Goal: Register for event/course

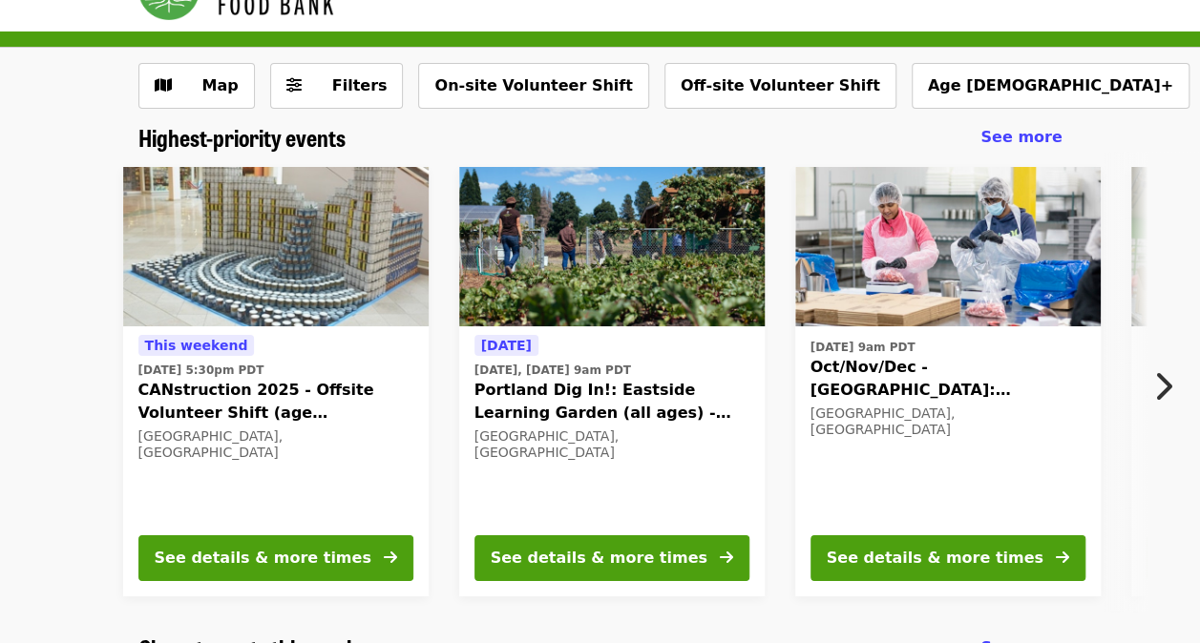
scroll to position [95, 0]
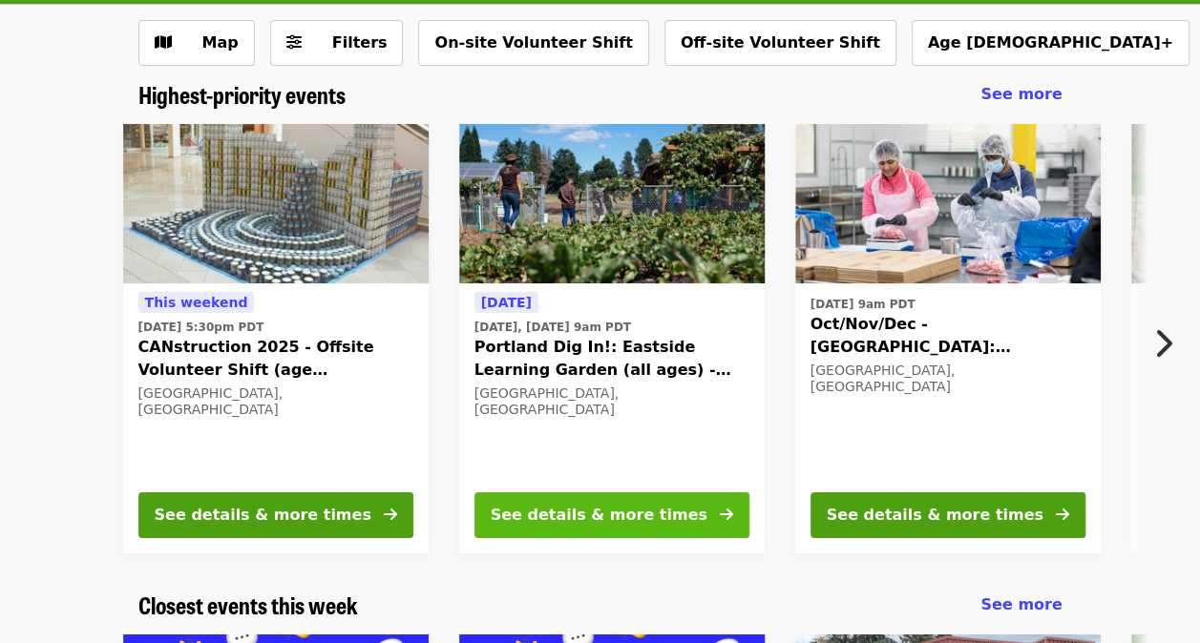
click at [634, 513] on div "See details & more times" at bounding box center [599, 515] width 217 height 23
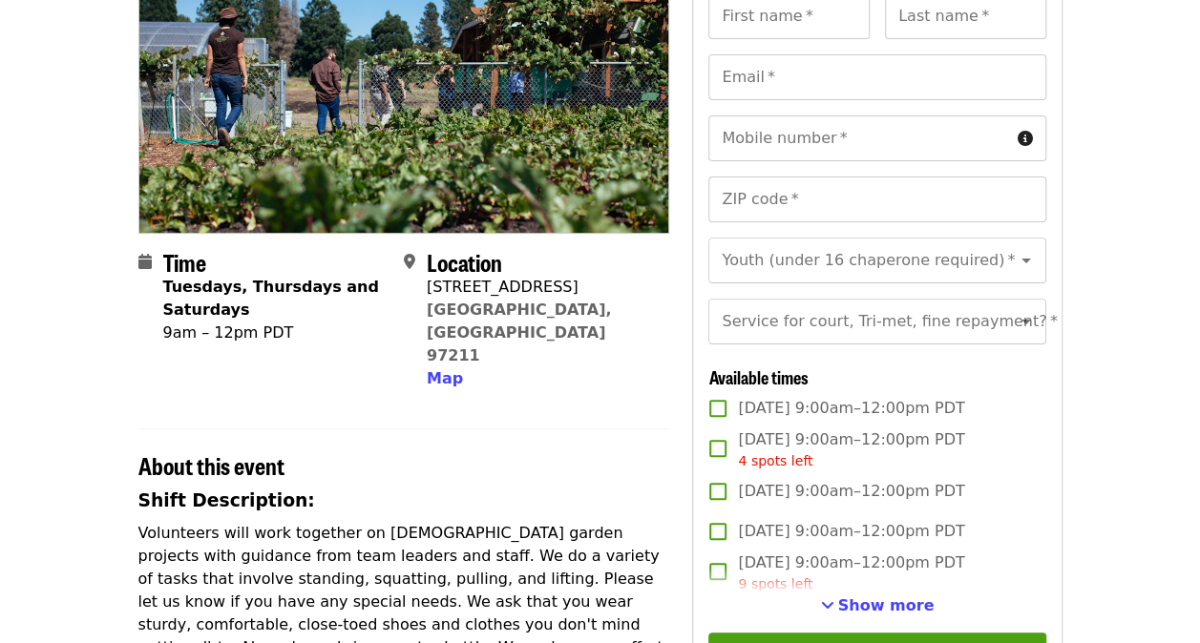
scroll to position [286, 0]
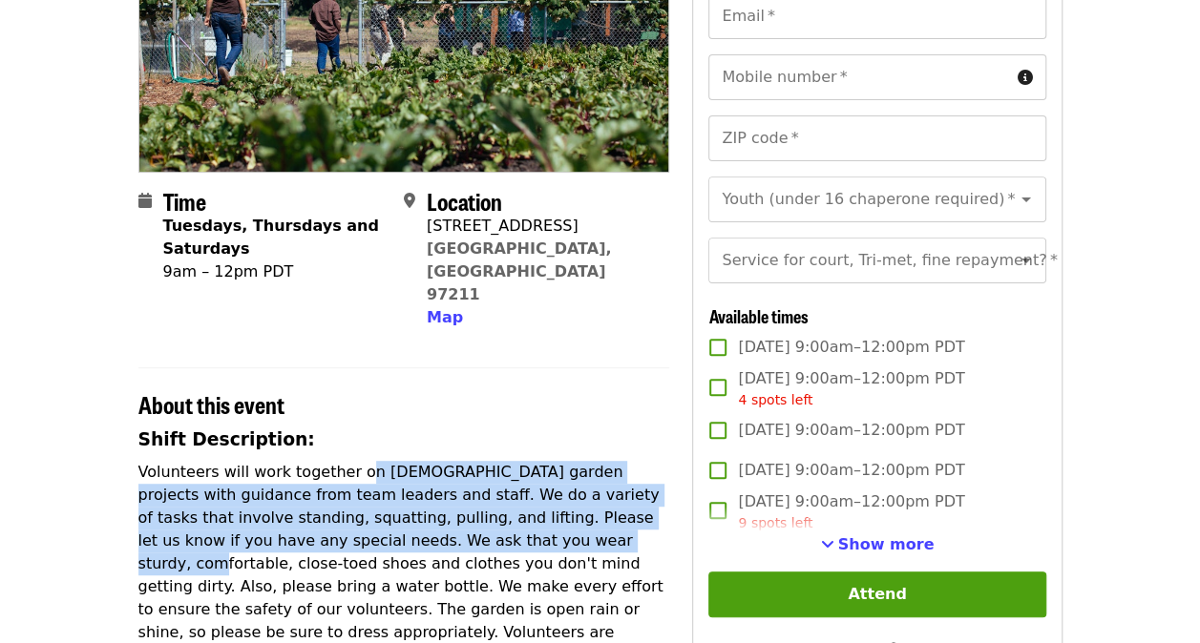
drag, startPoint x: 347, startPoint y: 429, endPoint x: 427, endPoint y: 496, distance: 104.3
click at [427, 496] on p "Volunteers will work together on [DEMOGRAPHIC_DATA] garden projects with guidan…" at bounding box center [404, 564] width 532 height 206
click at [390, 489] on p "Volunteers will work together on [DEMOGRAPHIC_DATA] garden projects with guidan…" at bounding box center [404, 564] width 532 height 206
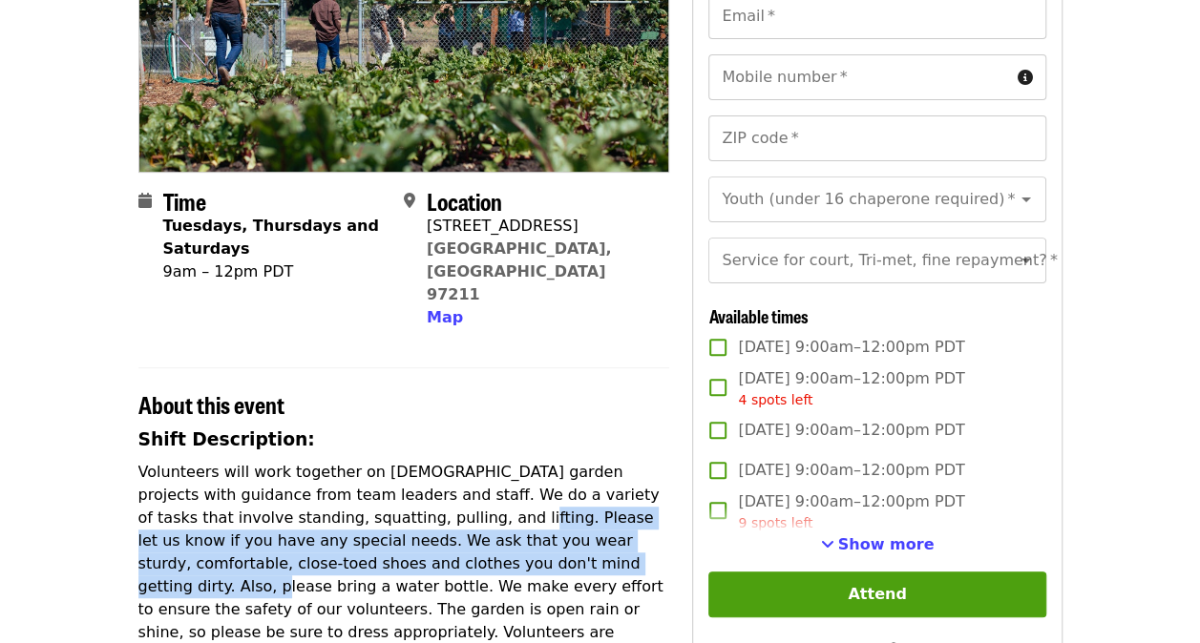
drag, startPoint x: 360, startPoint y: 462, endPoint x: 419, endPoint y: 509, distance: 75.4
click at [419, 509] on p "Volunteers will work together on [DEMOGRAPHIC_DATA] garden projects with guidan…" at bounding box center [404, 564] width 532 height 206
drag, startPoint x: 419, startPoint y: 509, endPoint x: 405, endPoint y: 506, distance: 14.6
click at [417, 508] on p "Volunteers will work together on [DEMOGRAPHIC_DATA] garden projects with guidan…" at bounding box center [404, 564] width 532 height 206
click at [380, 498] on p "Volunteers will work together on [DEMOGRAPHIC_DATA] garden projects with guidan…" at bounding box center [404, 564] width 532 height 206
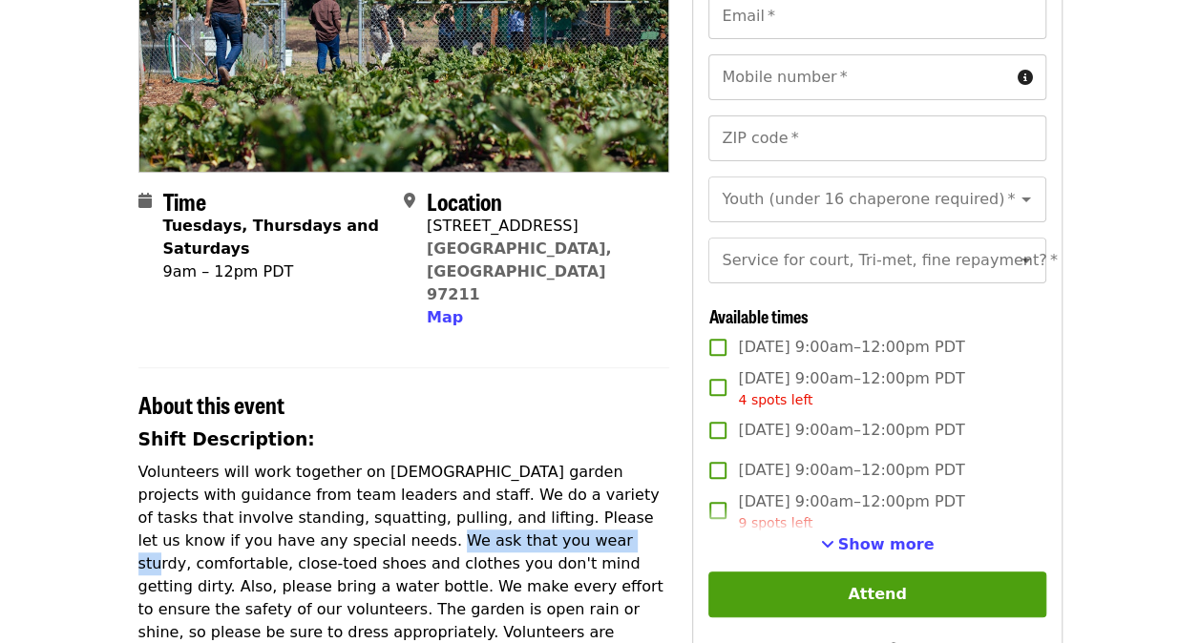
drag, startPoint x: 378, startPoint y: 497, endPoint x: 207, endPoint y: 500, distance: 170.9
click at [207, 500] on p "Volunteers will work together on [DEMOGRAPHIC_DATA] garden projects with guidan…" at bounding box center [404, 564] width 532 height 206
drag, startPoint x: 207, startPoint y: 500, endPoint x: 173, endPoint y: 504, distance: 34.6
click at [185, 502] on p "Volunteers will work together on [DEMOGRAPHIC_DATA] garden projects with guidan…" at bounding box center [404, 564] width 532 height 206
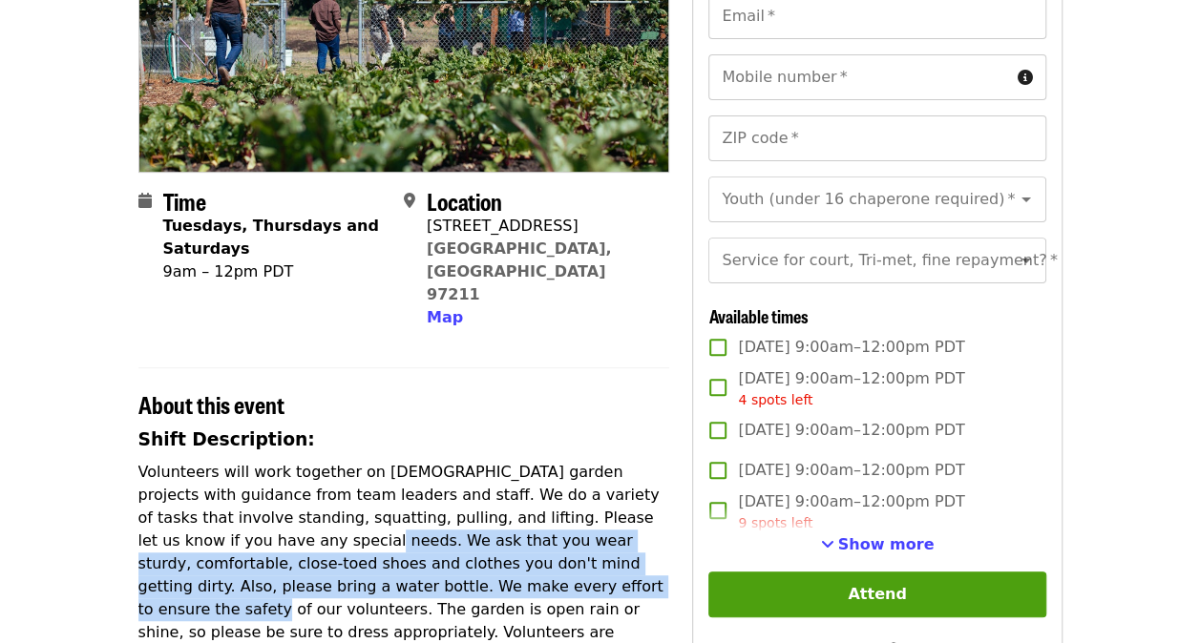
drag, startPoint x: 160, startPoint y: 504, endPoint x: 376, endPoint y: 538, distance: 218.5
click at [376, 538] on p "Volunteers will work together on [DEMOGRAPHIC_DATA] garden projects with guidan…" at bounding box center [404, 564] width 532 height 206
click at [299, 537] on p "Volunteers will work together on [DEMOGRAPHIC_DATA] garden projects with guidan…" at bounding box center [404, 564] width 532 height 206
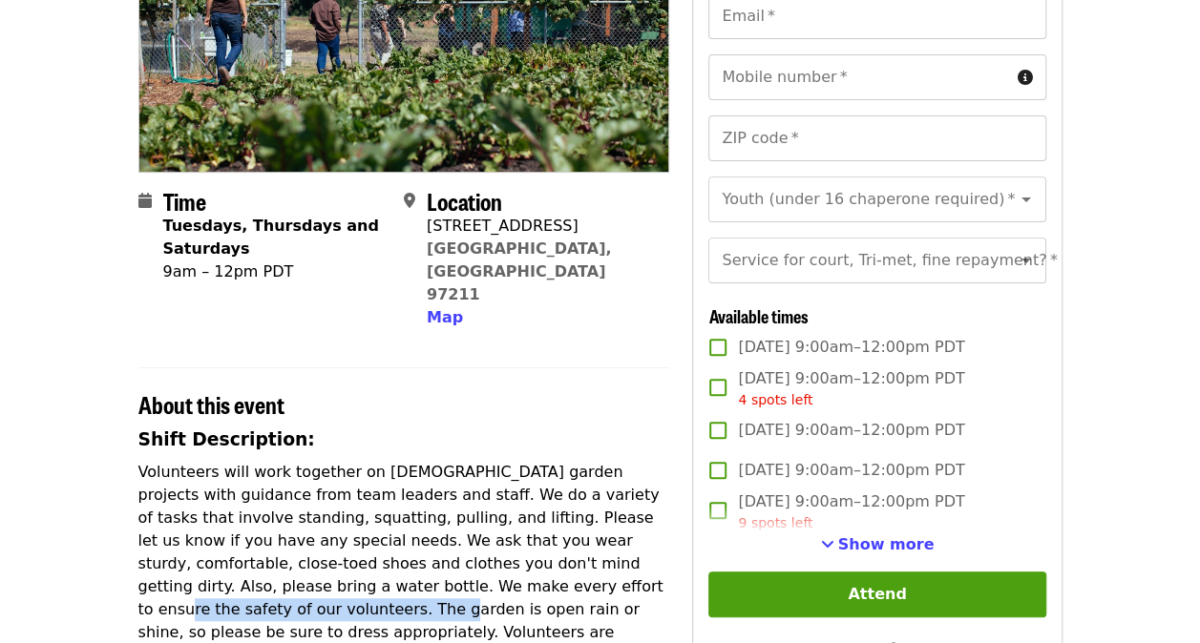
drag, startPoint x: 296, startPoint y: 535, endPoint x: 548, endPoint y: 542, distance: 252.1
click at [548, 542] on p "Volunteers will work together on [DEMOGRAPHIC_DATA] garden projects with guidan…" at bounding box center [404, 564] width 532 height 206
click at [537, 541] on p "Volunteers will work together on [DEMOGRAPHIC_DATA] garden projects with guidan…" at bounding box center [404, 564] width 532 height 206
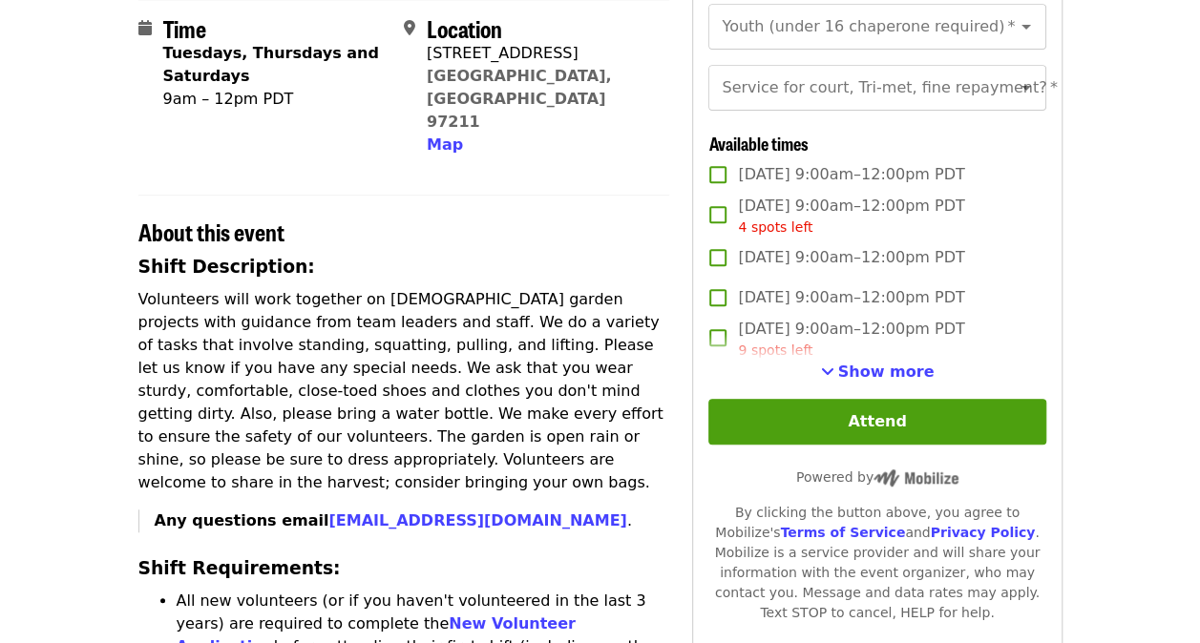
scroll to position [477, 0]
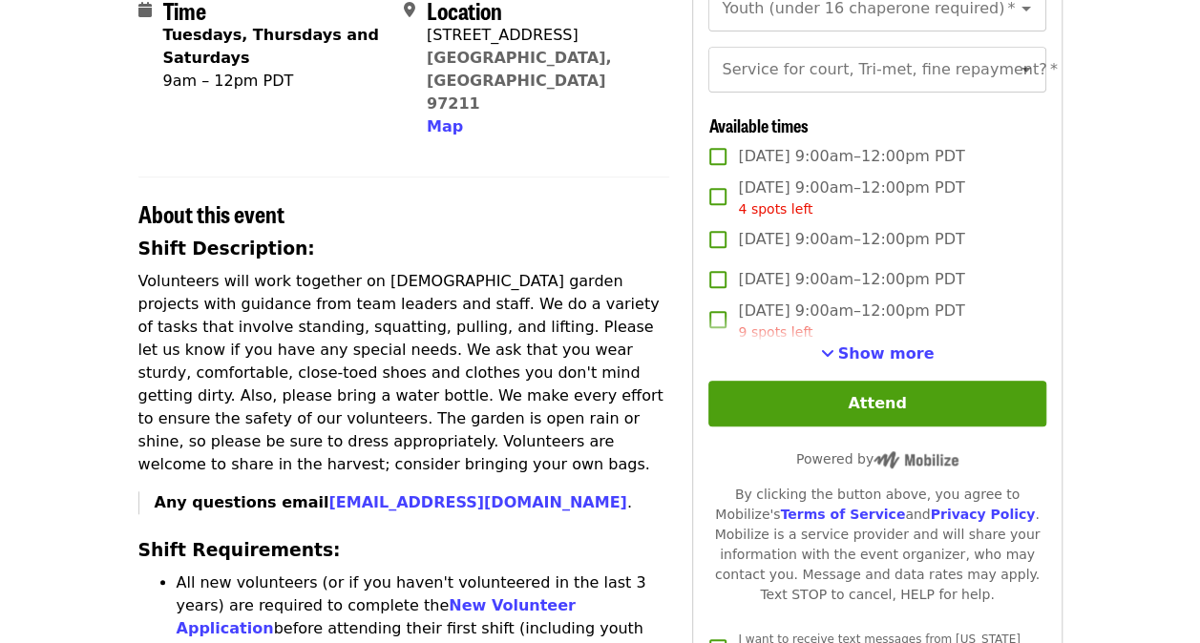
click at [636, 200] on h2 "About this event" at bounding box center [404, 214] width 532 height 28
click at [680, 186] on div "Time Tuesdays, Thursdays and Saturdays 9am – 12pm PDT Location [STREET_ADDRESS]…" at bounding box center [600, 573] width 924 height 1742
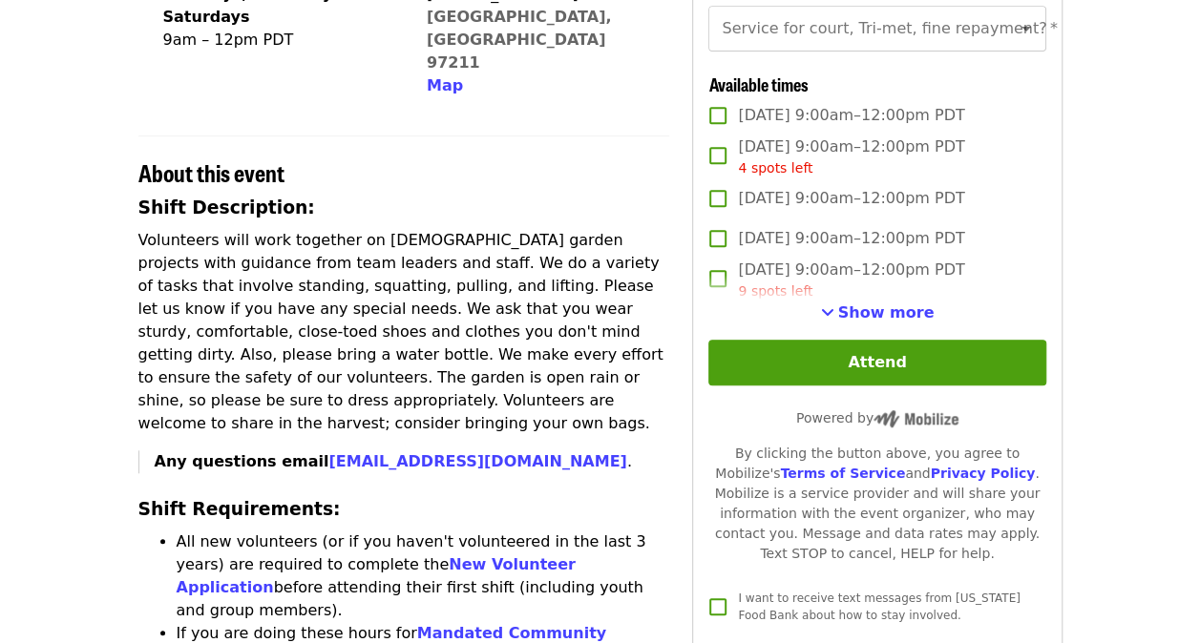
scroll to position [573, 0]
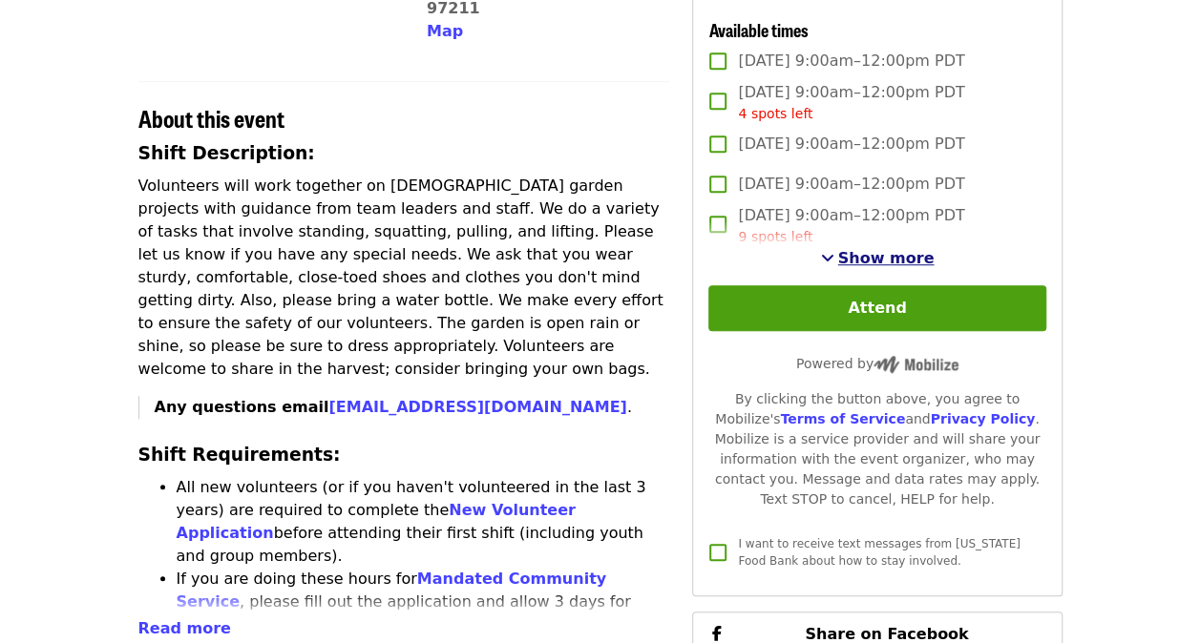
click at [858, 267] on span "Show more" at bounding box center [886, 258] width 96 height 18
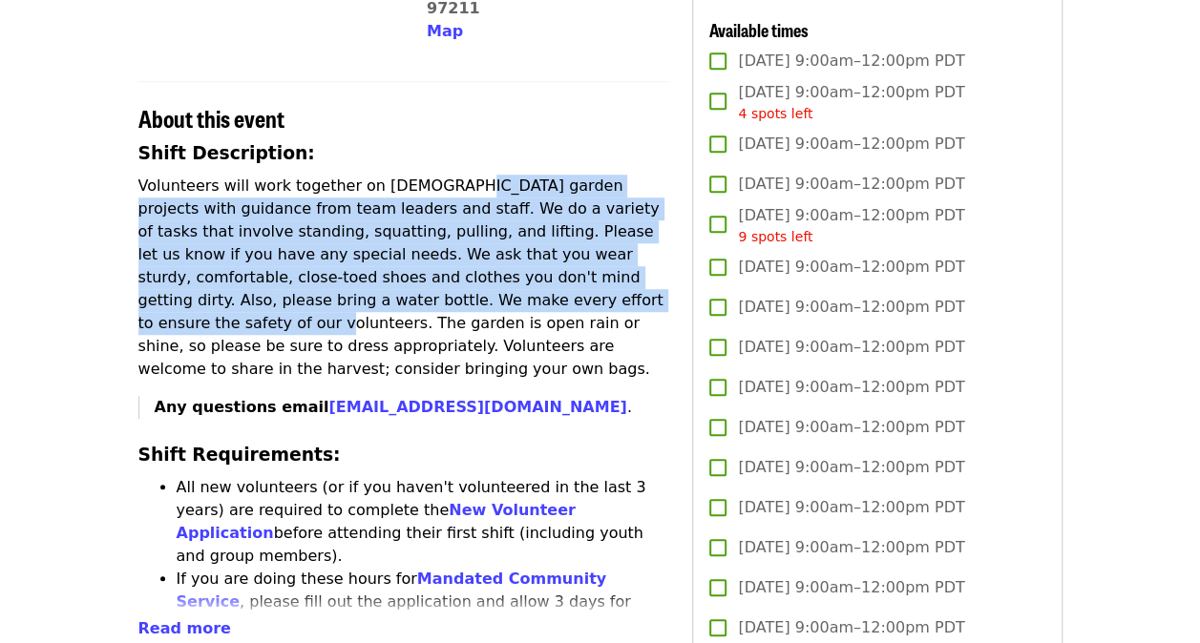
drag, startPoint x: 433, startPoint y: 144, endPoint x: 433, endPoint y: 244, distance: 100.2
click at [433, 244] on p "Volunteers will work together on [DEMOGRAPHIC_DATA] garden projects with guidan…" at bounding box center [404, 278] width 532 height 206
click at [270, 175] on p "Volunteers will work together on [DEMOGRAPHIC_DATA] garden projects with guidan…" at bounding box center [404, 278] width 532 height 206
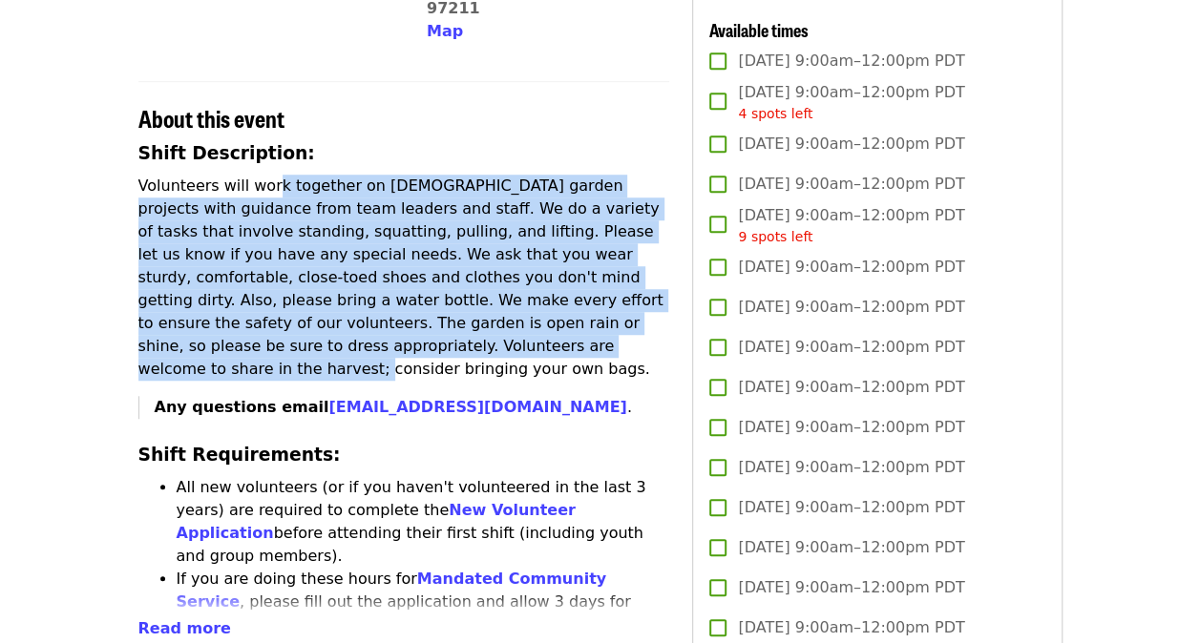
drag, startPoint x: 265, startPoint y: 149, endPoint x: 288, endPoint y: 293, distance: 146.0
click at [288, 293] on p "Volunteers will work together on [DEMOGRAPHIC_DATA] garden projects with guidan…" at bounding box center [404, 278] width 532 height 206
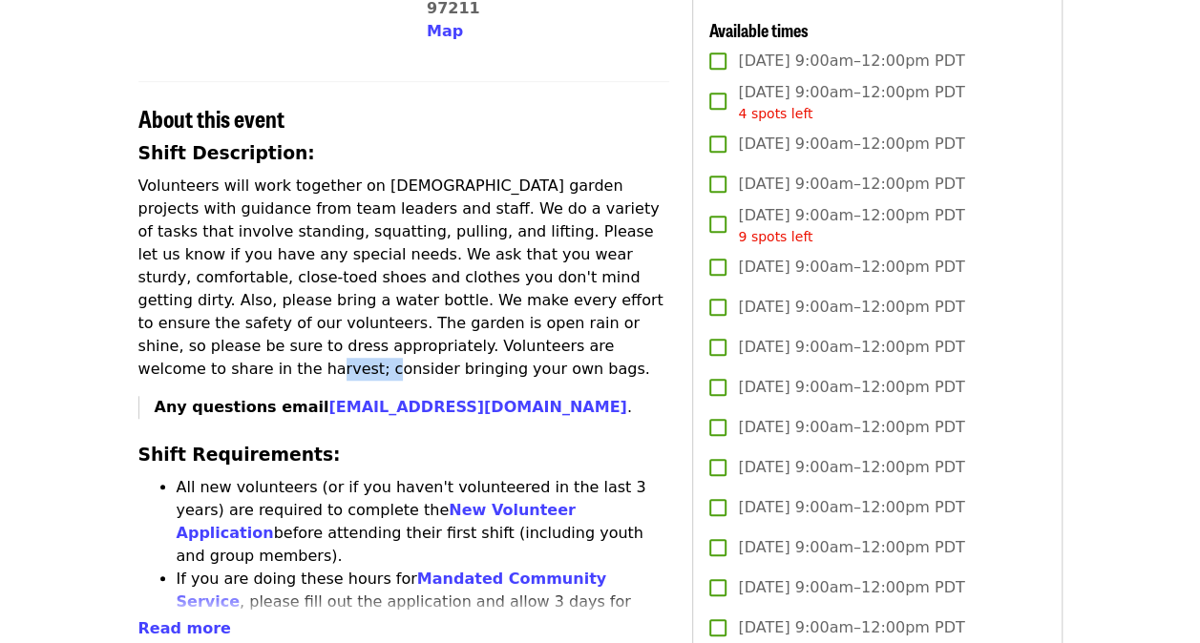
drag, startPoint x: 293, startPoint y: 300, endPoint x: 244, endPoint y: 298, distance: 48.7
click at [244, 298] on p "Volunteers will work together on [DEMOGRAPHIC_DATA] garden projects with guidan…" at bounding box center [404, 278] width 532 height 206
drag, startPoint x: 232, startPoint y: 298, endPoint x: 395, endPoint y: 303, distance: 163.3
click at [395, 303] on p "Volunteers will work together on [DEMOGRAPHIC_DATA] garden projects with guidan…" at bounding box center [404, 278] width 532 height 206
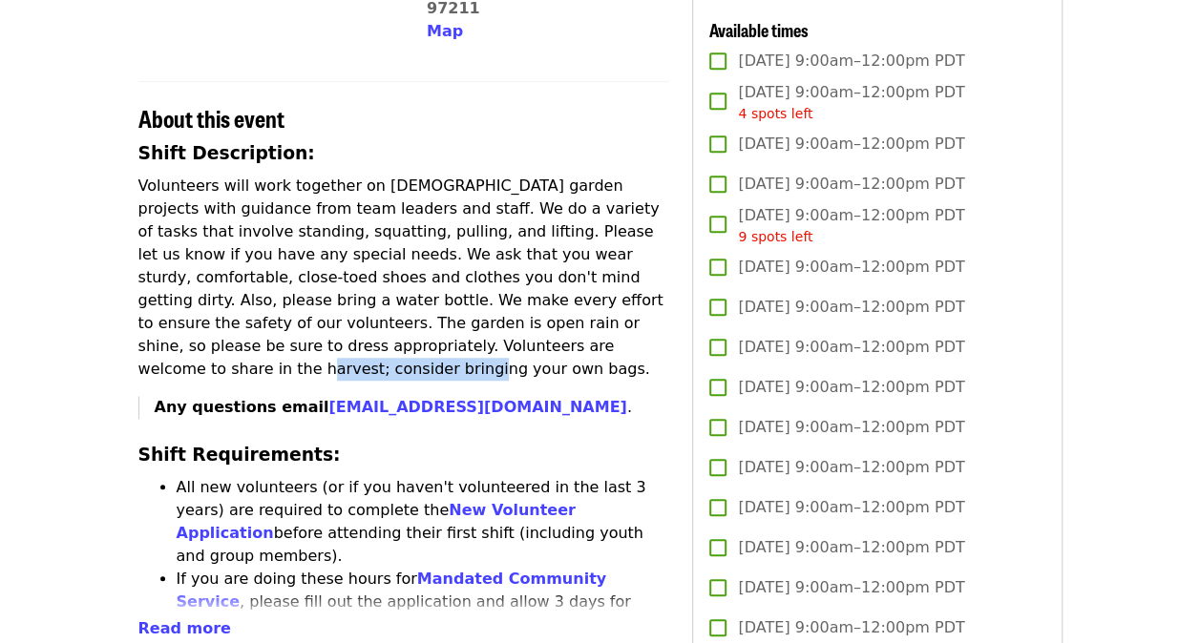
click at [395, 303] on p "Volunteers will work together on [DEMOGRAPHIC_DATA] garden projects with guidan…" at bounding box center [404, 278] width 532 height 206
drag, startPoint x: 395, startPoint y: 303, endPoint x: 435, endPoint y: 305, distance: 40.1
click at [435, 305] on p "Volunteers will work together on [DEMOGRAPHIC_DATA] garden projects with guidan…" at bounding box center [404, 278] width 532 height 206
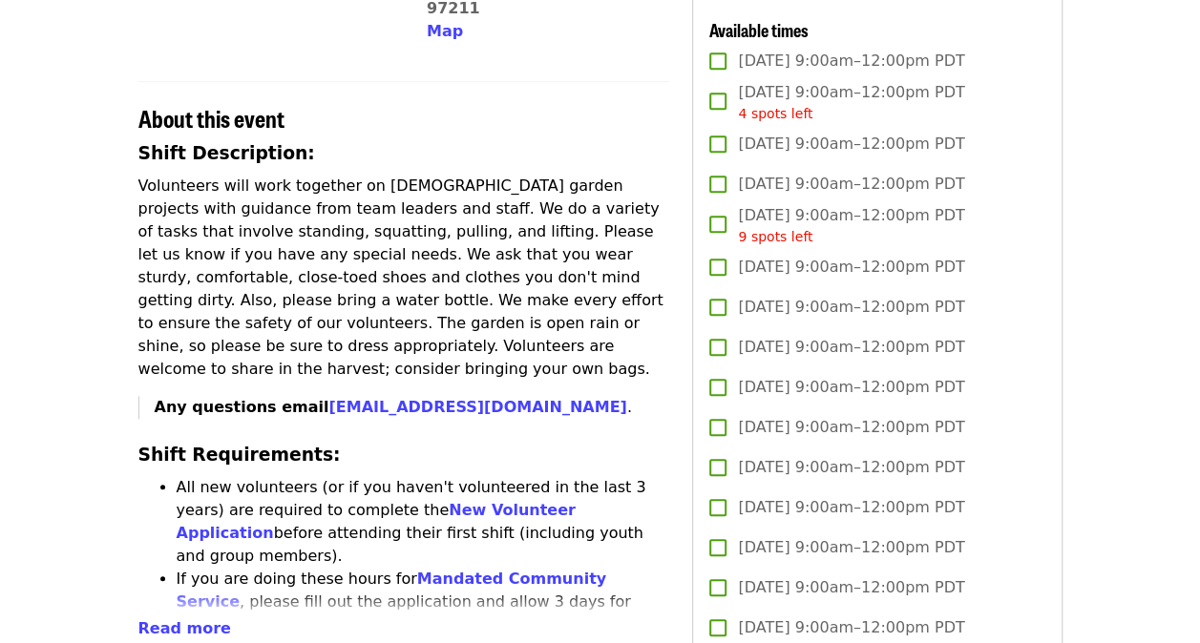
click at [382, 304] on p "Volunteers will work together on [DEMOGRAPHIC_DATA] garden projects with guidan…" at bounding box center [404, 278] width 532 height 206
click at [388, 298] on p "Volunteers will work together on [DEMOGRAPHIC_DATA] garden projects with guidan…" at bounding box center [404, 278] width 532 height 206
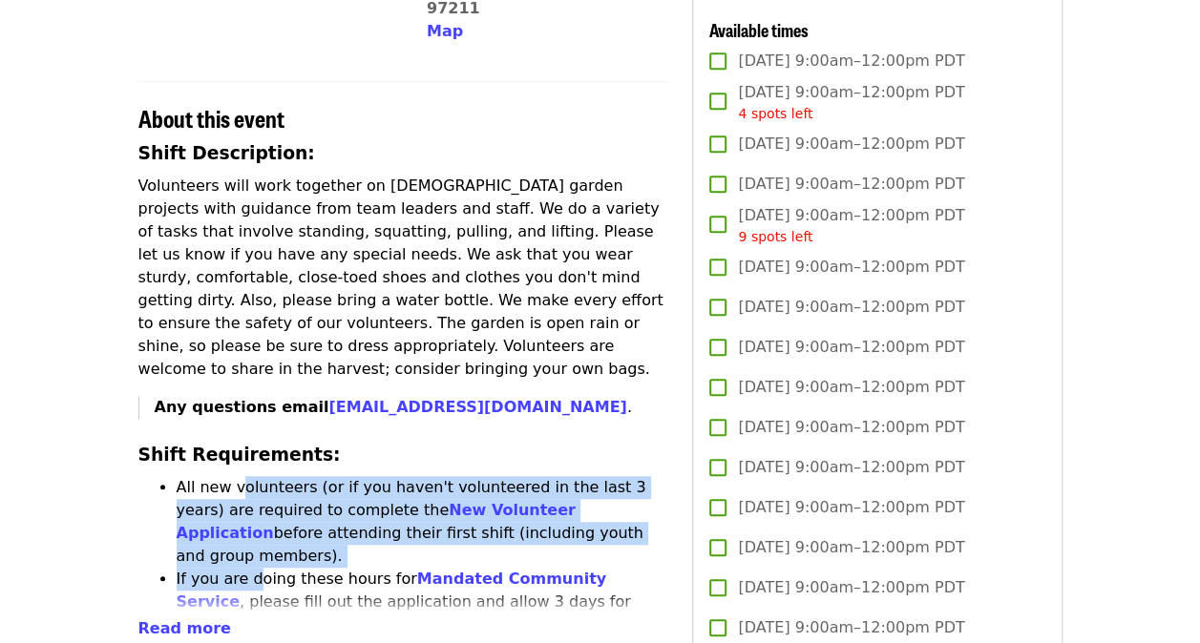
drag, startPoint x: 248, startPoint y: 455, endPoint x: 250, endPoint y: 496, distance: 41.1
click at [250, 496] on ul "All new volunteers (or if you haven't volunteered in the last 3 years) are requ…" at bounding box center [404, 648] width 532 height 344
click at [250, 568] on li "If you are doing these hours for Mandated Community Service , please fill out t…" at bounding box center [424, 614] width 494 height 92
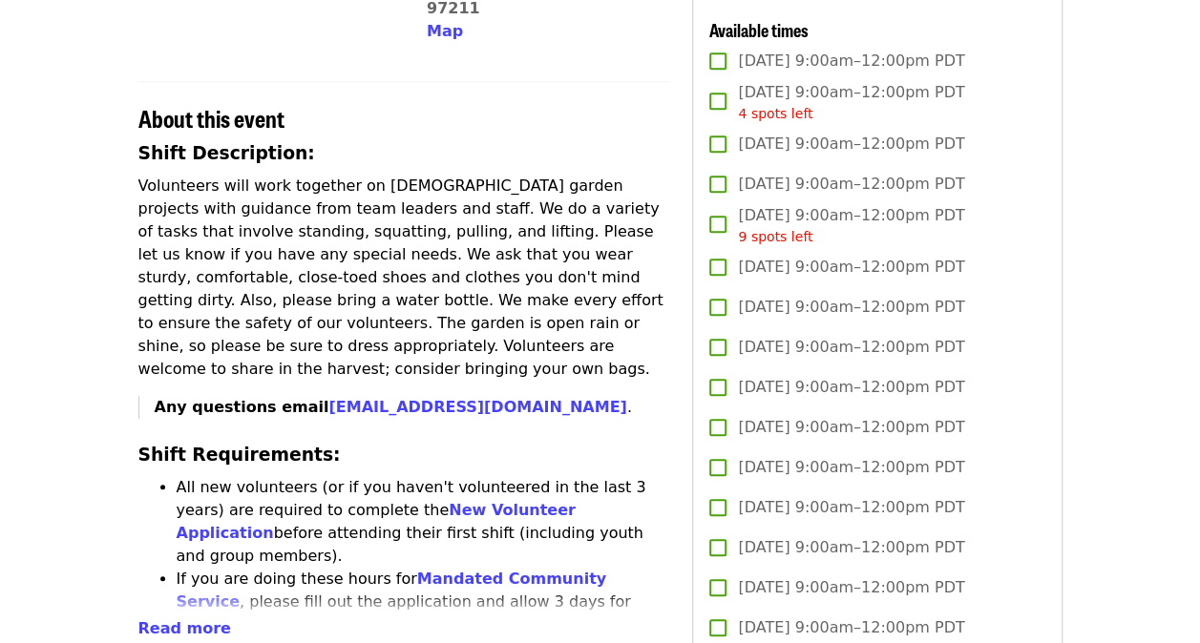
click at [269, 568] on li "If you are doing these hours for Mandated Community Service , please fill out t…" at bounding box center [424, 614] width 494 height 92
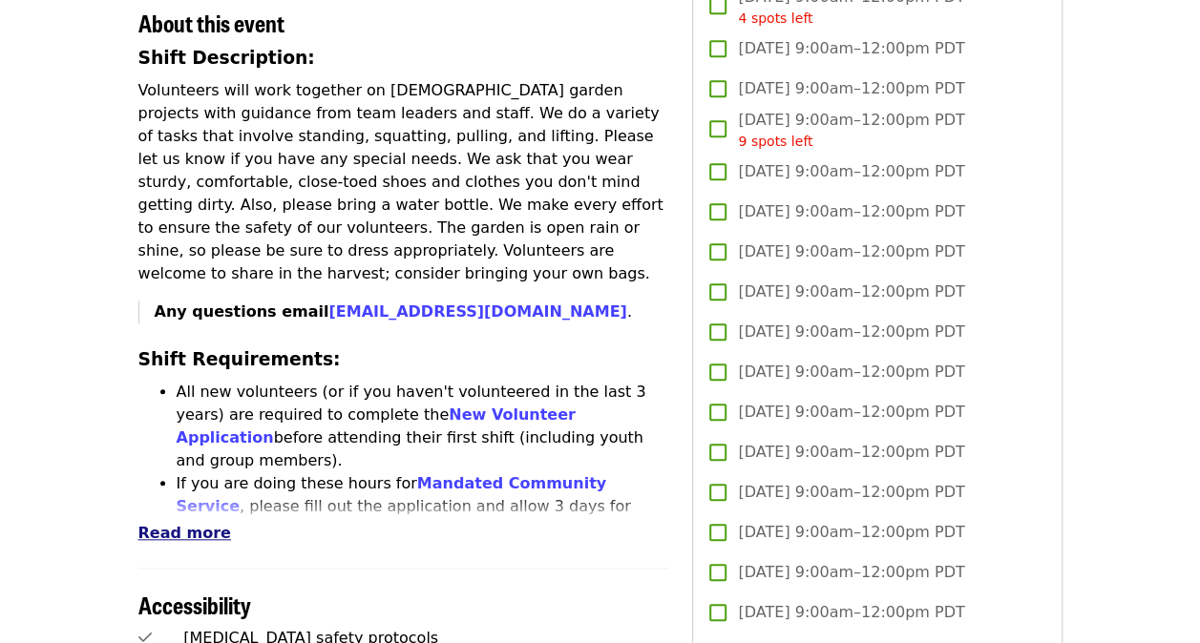
click at [200, 524] on span "Read more" at bounding box center [184, 533] width 93 height 18
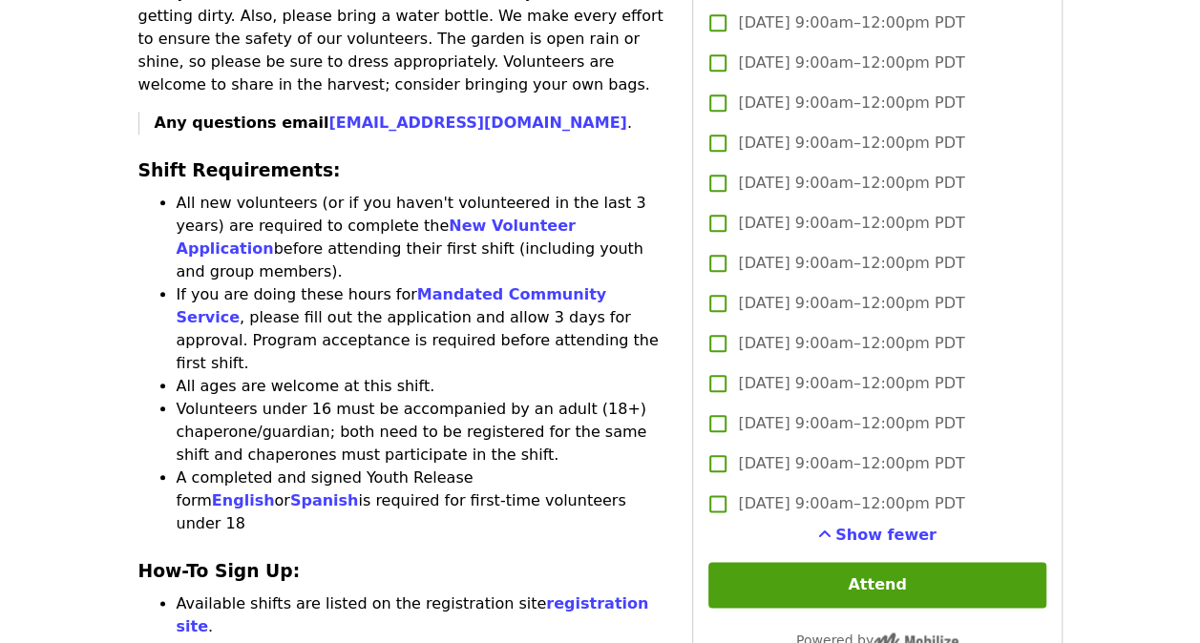
scroll to position [859, 0]
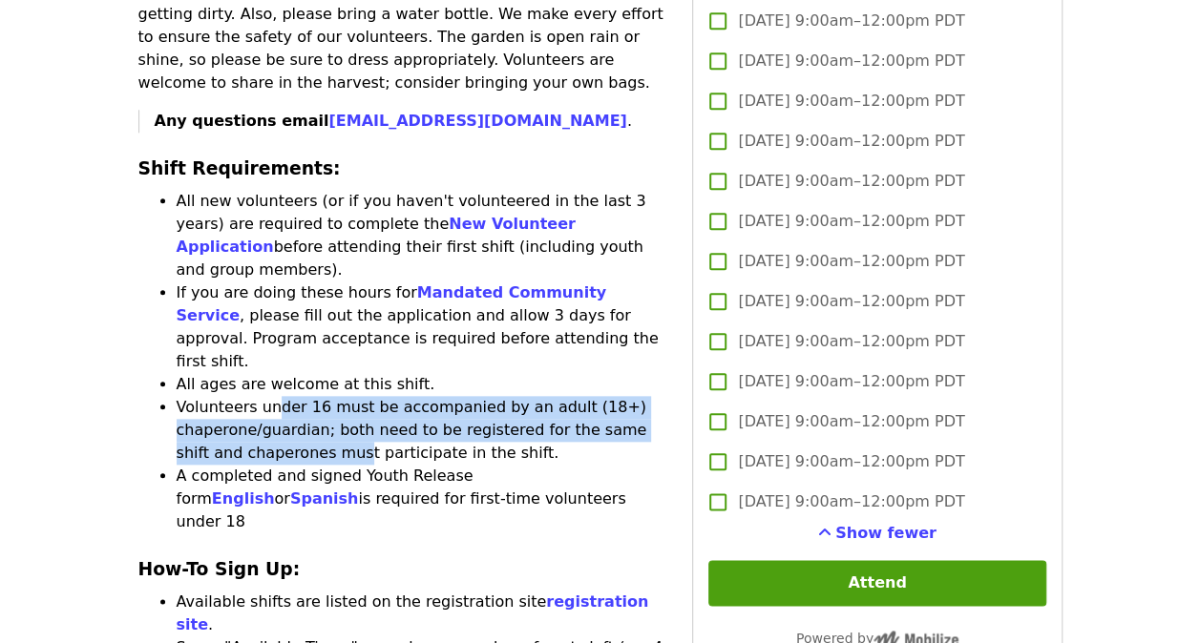
drag, startPoint x: 272, startPoint y: 285, endPoint x: 284, endPoint y: 344, distance: 59.5
click at [284, 396] on li "Volunteers under 16 must be accompanied by an adult (18+) chaperone/guardian; b…" at bounding box center [424, 430] width 494 height 69
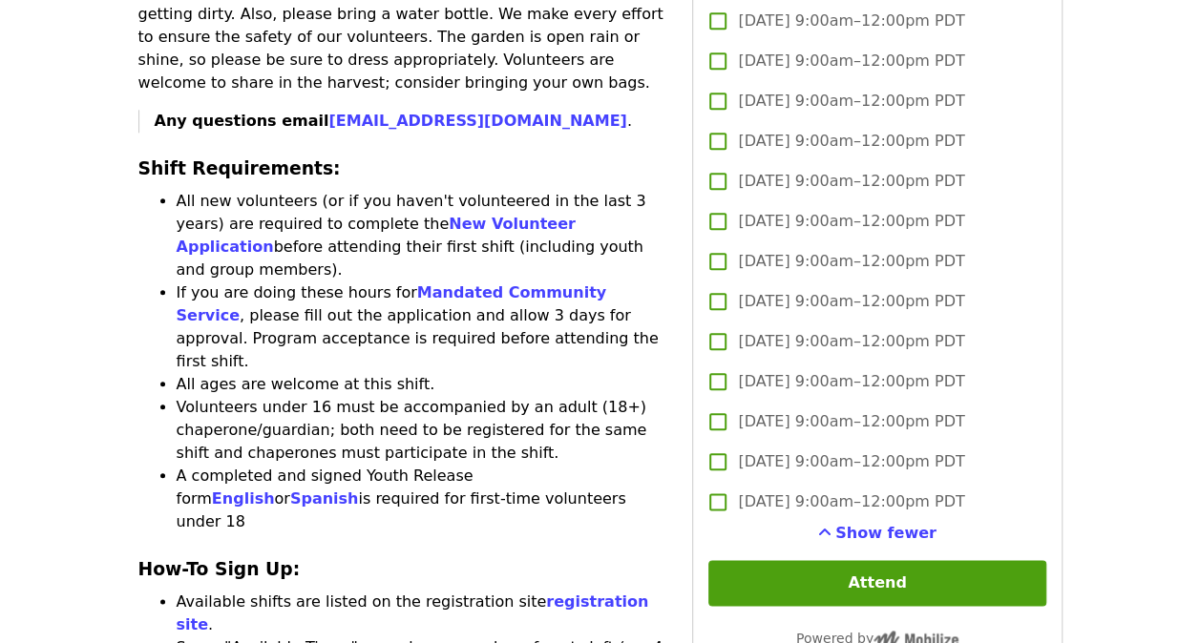
click at [258, 396] on li "Volunteers under 16 must be accompanied by an adult (18+) chaperone/guardian; b…" at bounding box center [424, 430] width 494 height 69
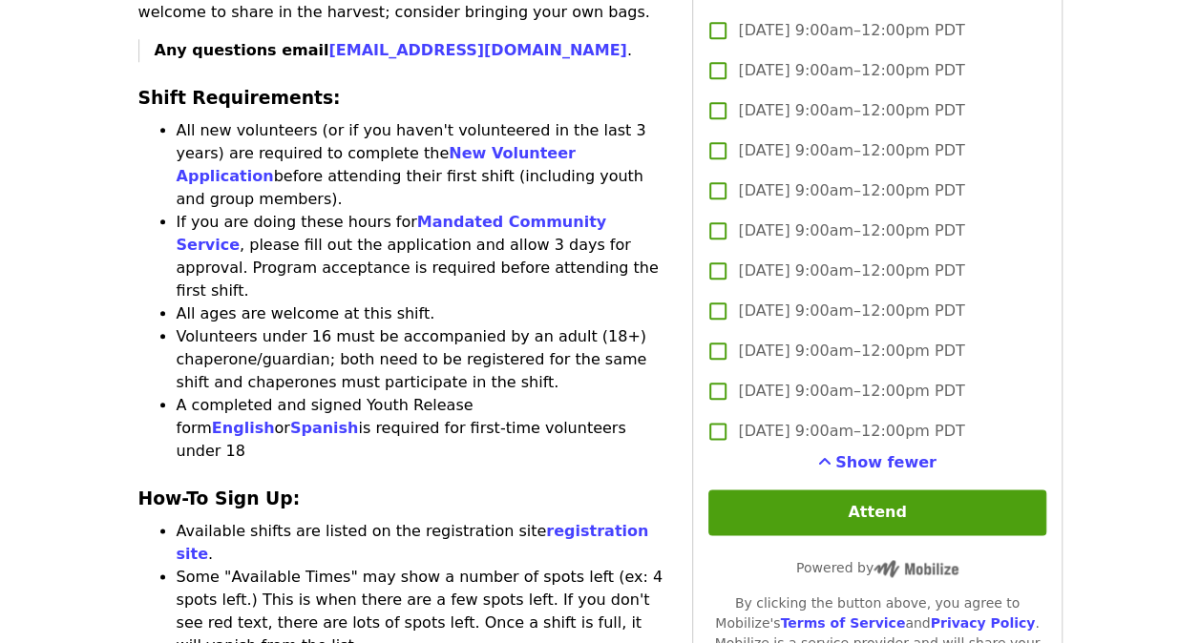
scroll to position [955, 0]
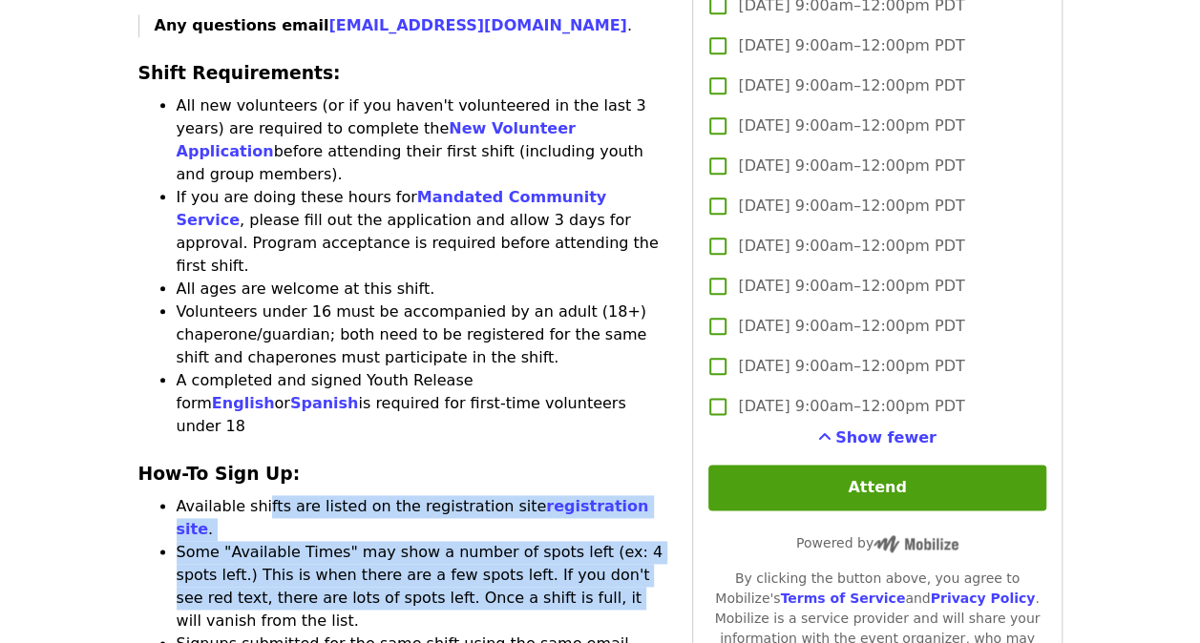
drag, startPoint x: 258, startPoint y: 370, endPoint x: 495, endPoint y: 448, distance: 249.1
click at [495, 541] on li "Some "Available Times" may show a number of spots left (ex: 4 spots left.) This…" at bounding box center [424, 587] width 494 height 92
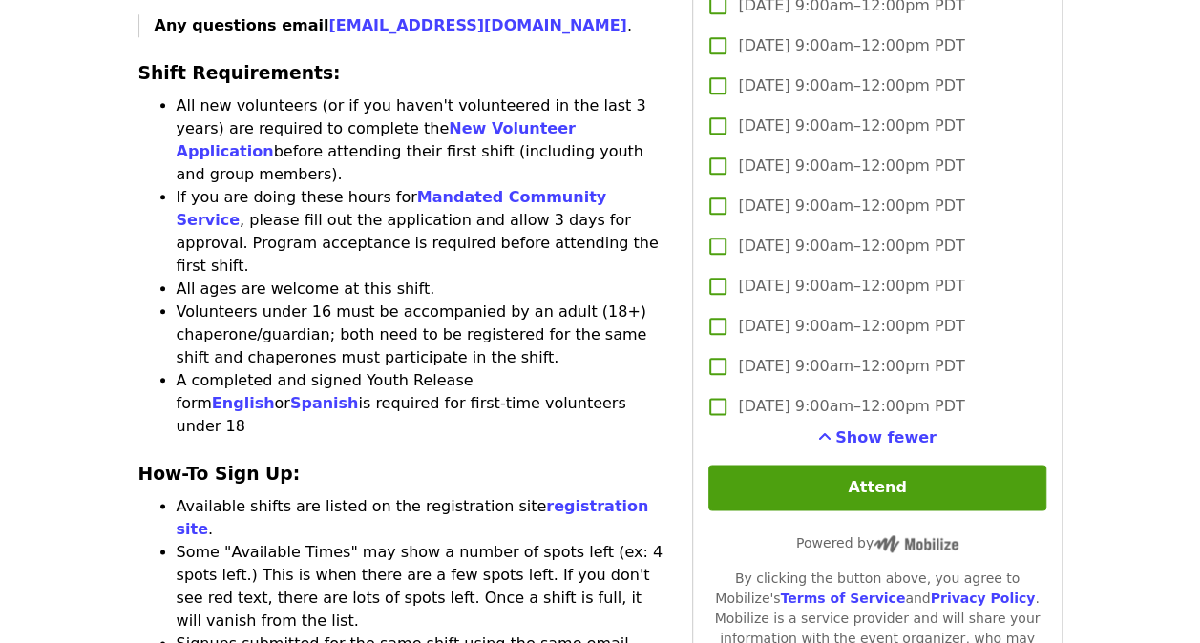
drag, startPoint x: 495, startPoint y: 448, endPoint x: 508, endPoint y: 462, distance: 19.6
drag, startPoint x: 499, startPoint y: 469, endPoint x: 302, endPoint y: 448, distance: 198.7
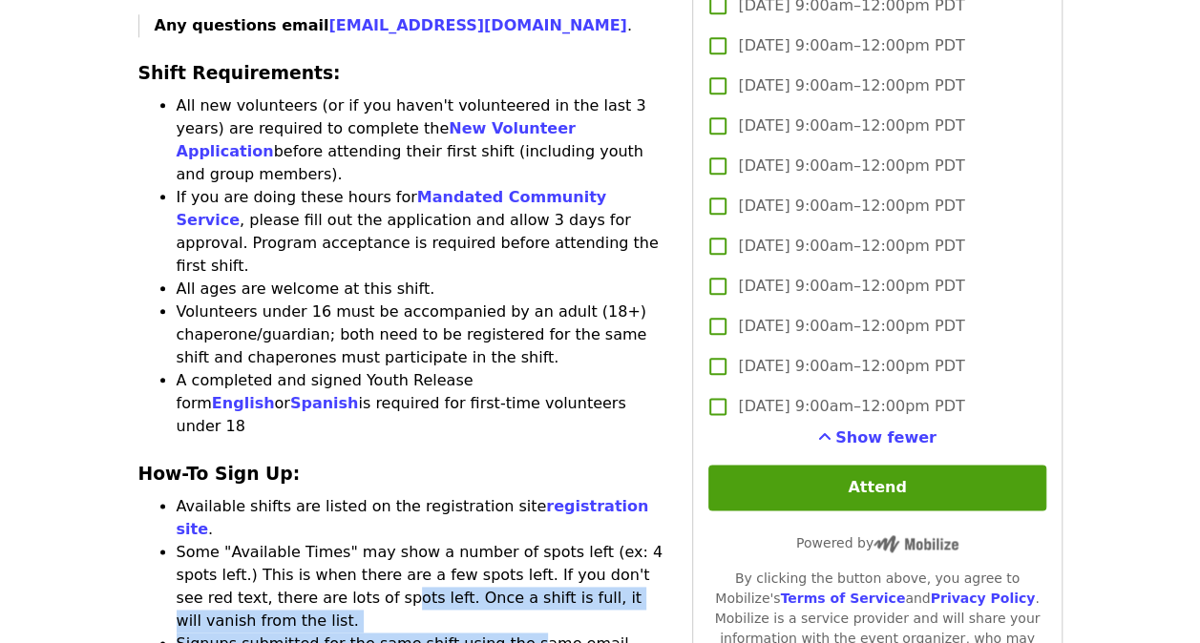
click at [302, 541] on li "Some "Available Times" may show a number of spots left (ex: 4 spots left.) This…" at bounding box center [424, 587] width 494 height 92
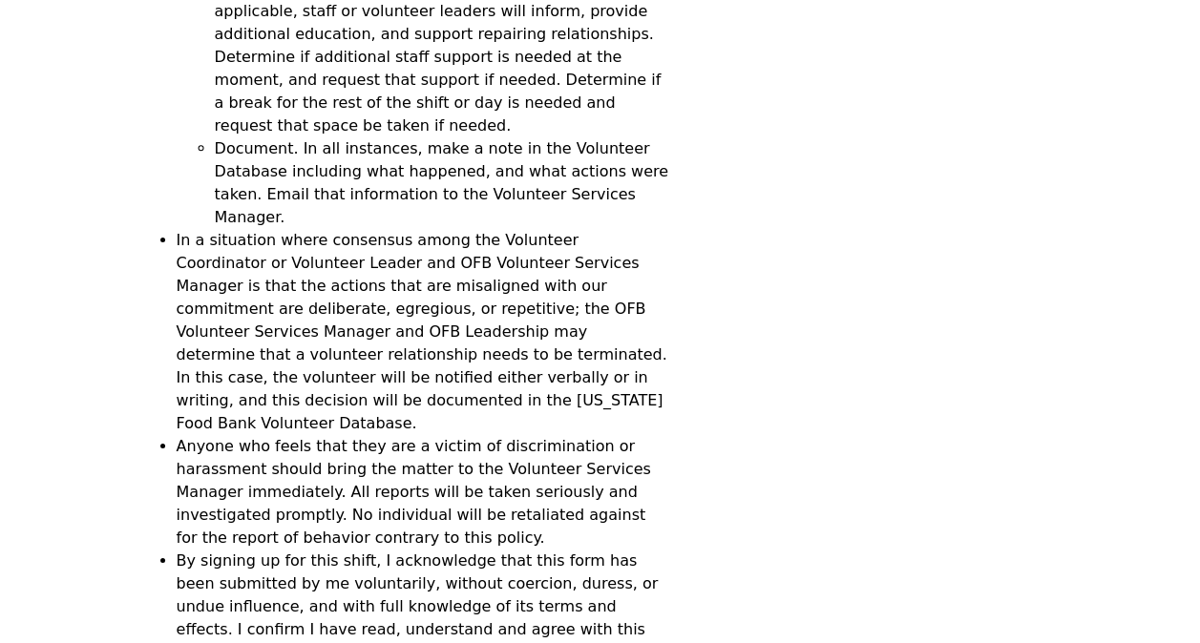
scroll to position [3055, 0]
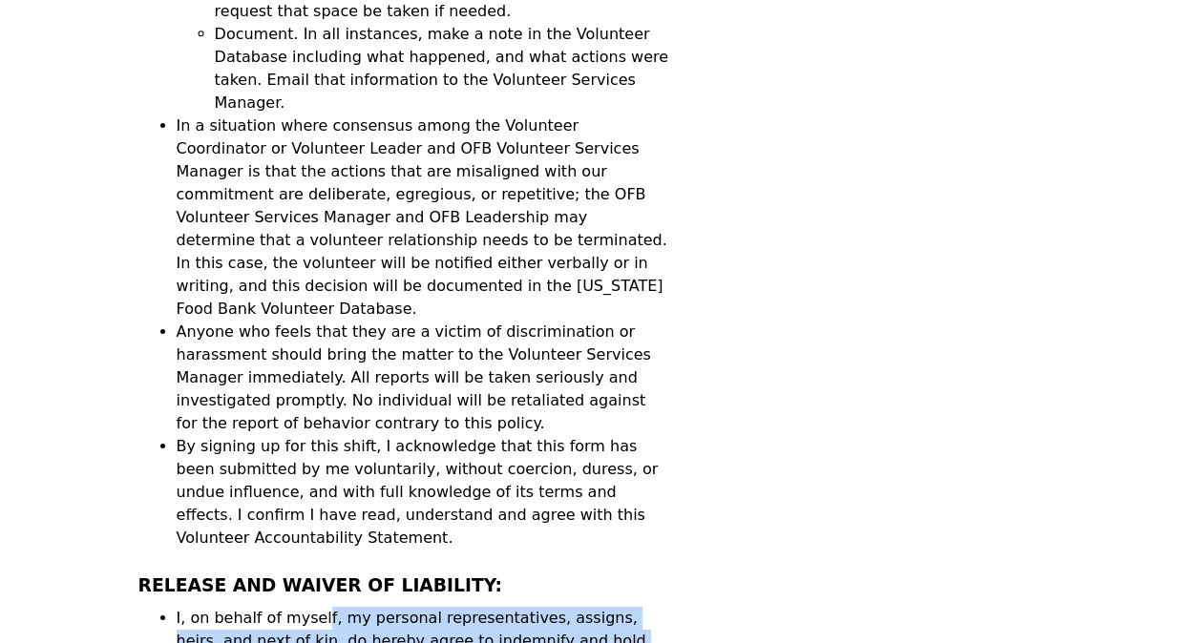
drag, startPoint x: 313, startPoint y: 210, endPoint x: 405, endPoint y: 357, distance: 173.2
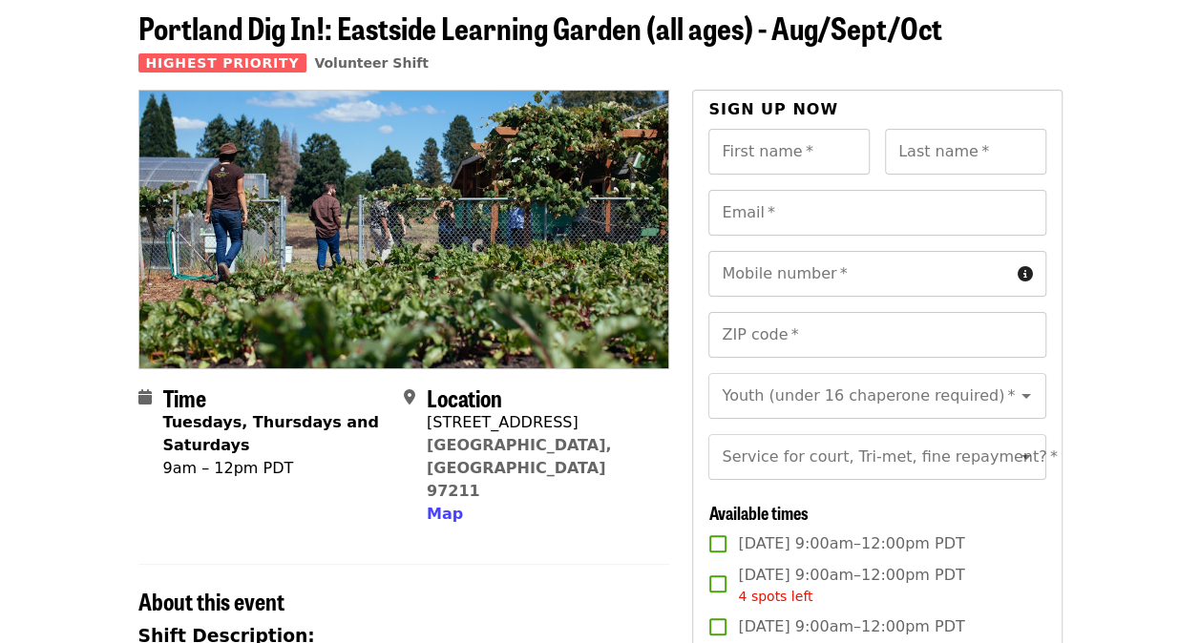
scroll to position [0, 0]
